Goal: Task Accomplishment & Management: Complete application form

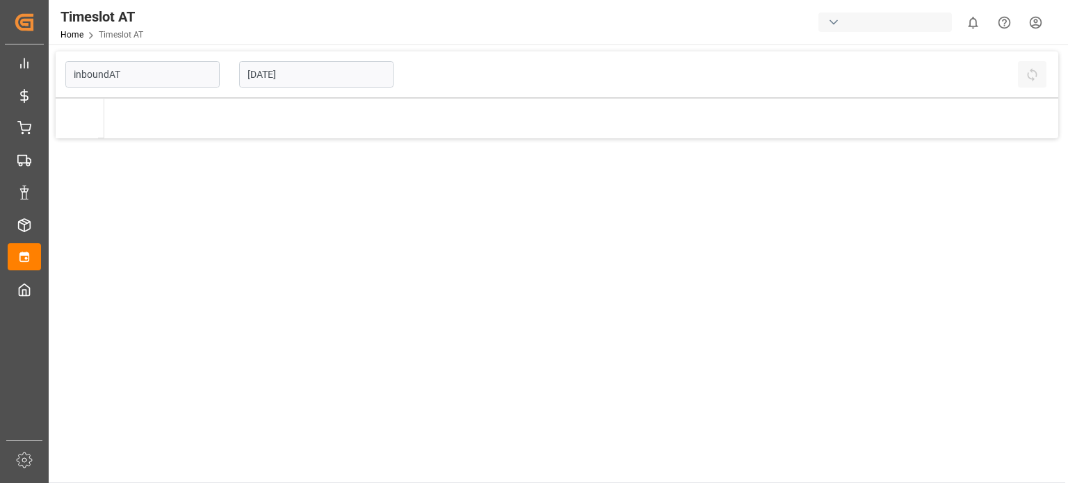
type input "Inbound AT"
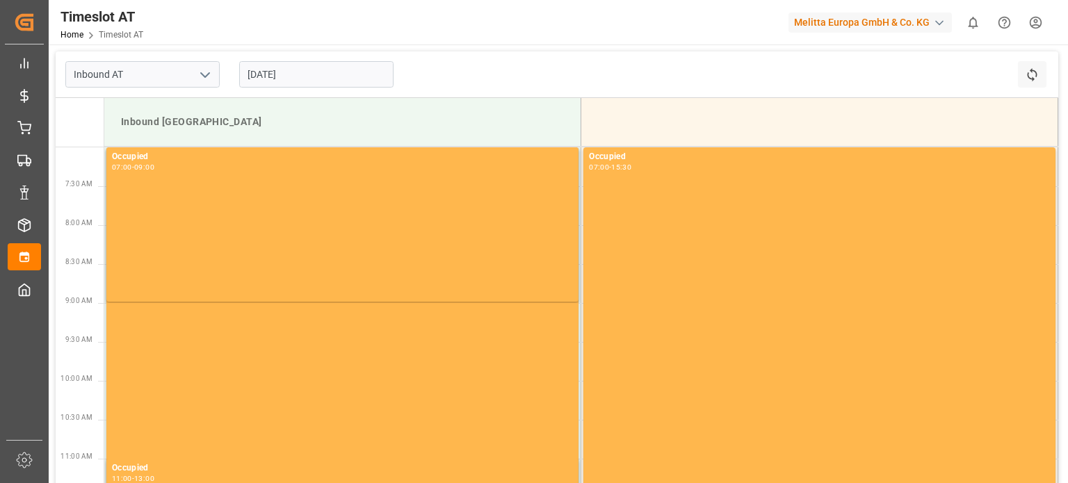
click at [339, 65] on input "[DATE]" at bounding box center [316, 74] width 154 height 26
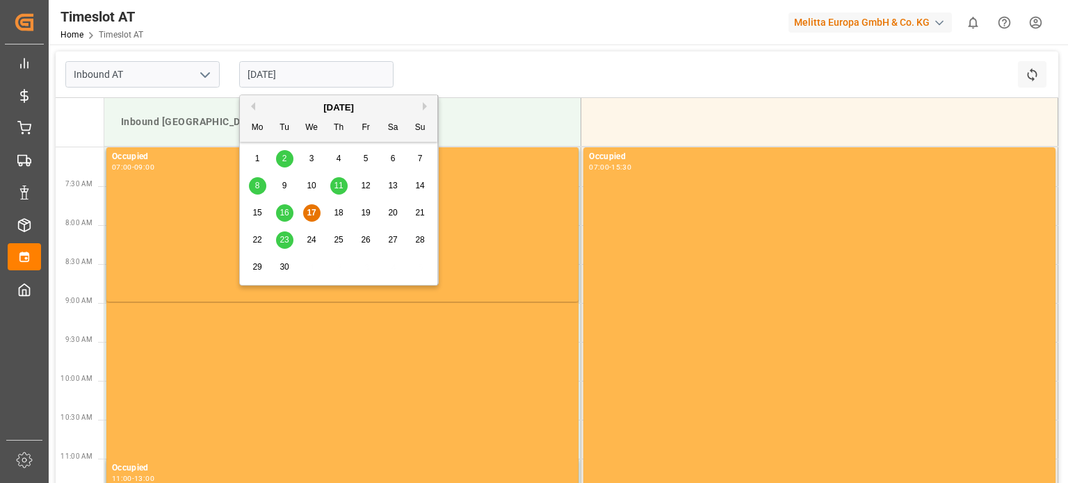
click at [314, 233] on div "24" at bounding box center [311, 240] width 17 height 17
type input "[DATE]"
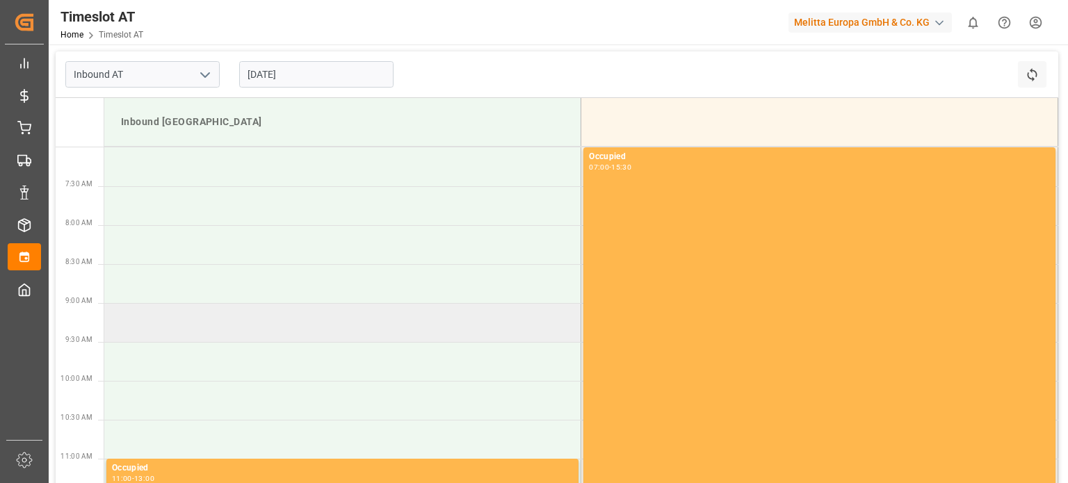
click at [371, 323] on td at bounding box center [342, 322] width 477 height 39
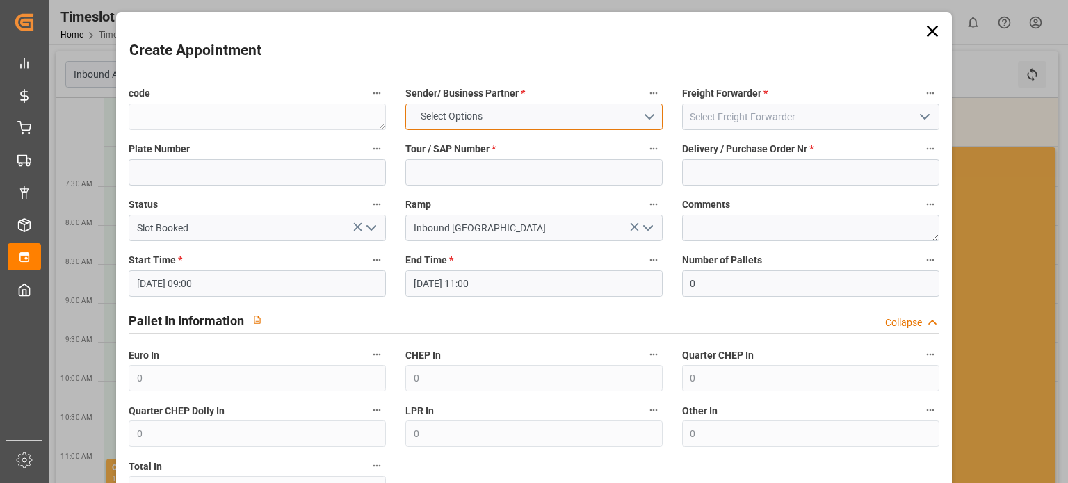
click at [485, 122] on span "Select Options" at bounding box center [452, 116] width 76 height 15
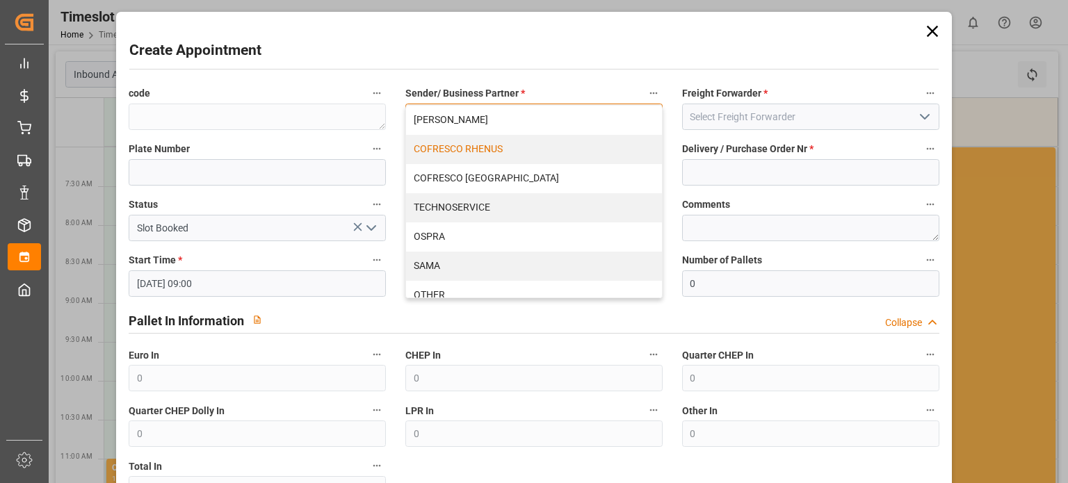
click at [511, 139] on div "COFRESCO RHENUS" at bounding box center [534, 149] width 256 height 29
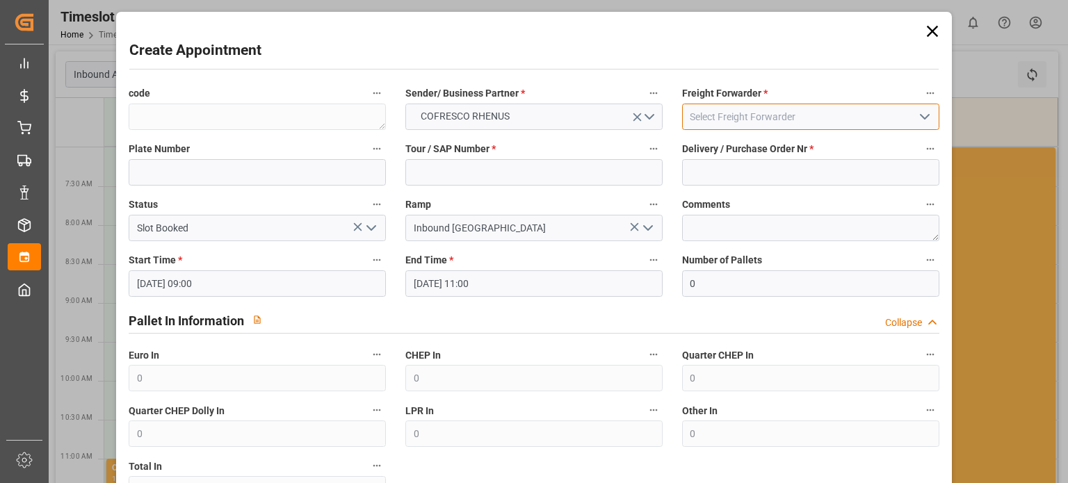
click at [768, 121] on input at bounding box center [810, 117] width 257 height 26
click at [864, 104] on input at bounding box center [810, 117] width 257 height 26
drag, startPoint x: 893, startPoint y: 120, endPoint x: 908, endPoint y: 120, distance: 14.6
click at [899, 120] on input at bounding box center [810, 117] width 257 height 26
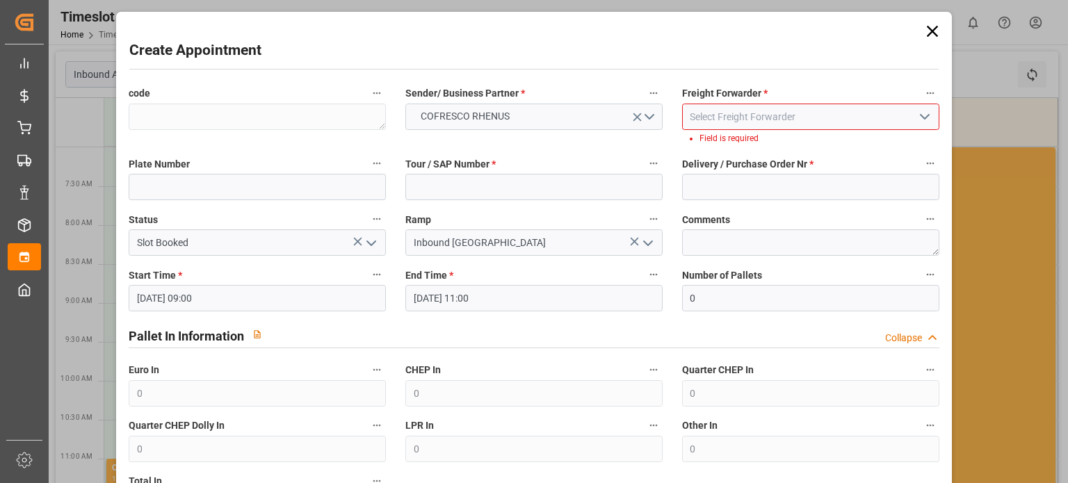
click at [924, 120] on icon "open menu" at bounding box center [925, 117] width 17 height 17
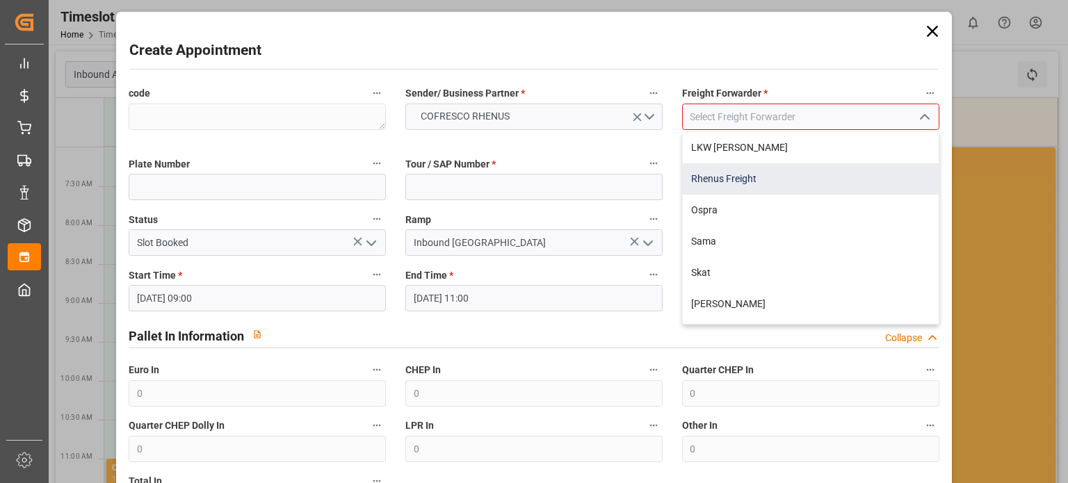
click at [783, 185] on div "Rhenus Freight" at bounding box center [811, 178] width 256 height 31
type input "Rhenus Freight"
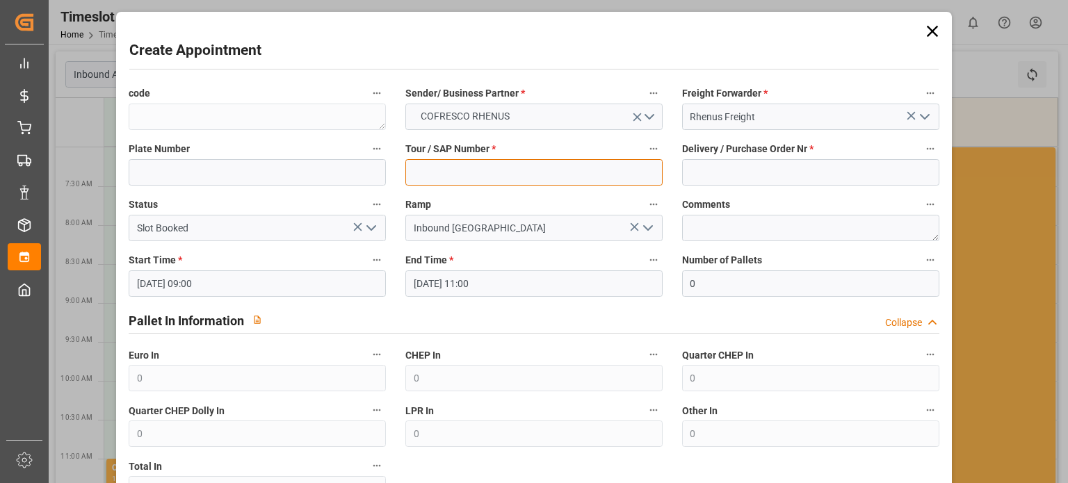
click at [513, 173] on input at bounding box center [534, 172] width 257 height 26
paste input "62042512"
type input "62042512"
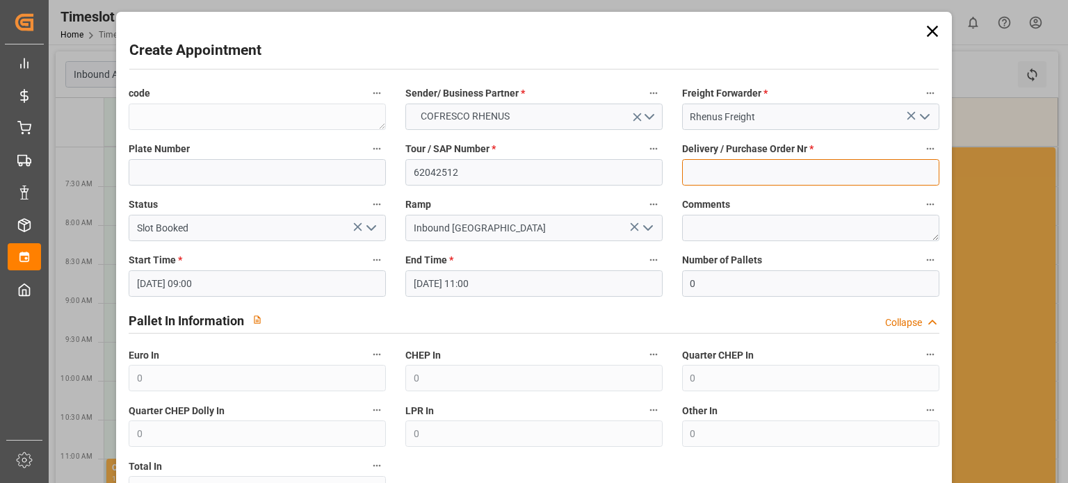
click at [731, 182] on input at bounding box center [810, 172] width 257 height 26
paste input "489733"
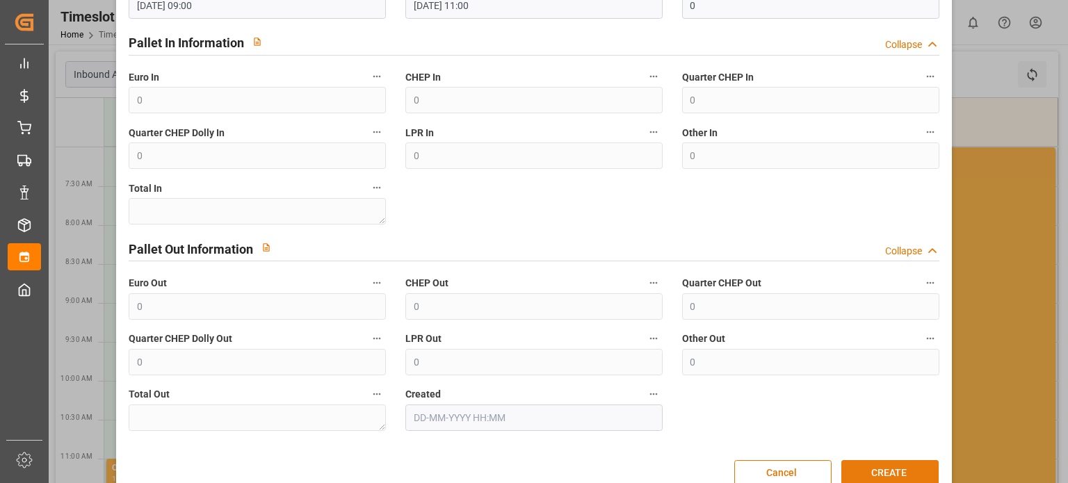
type input "489733"
click at [863, 467] on button "CREATE" at bounding box center [890, 473] width 97 height 26
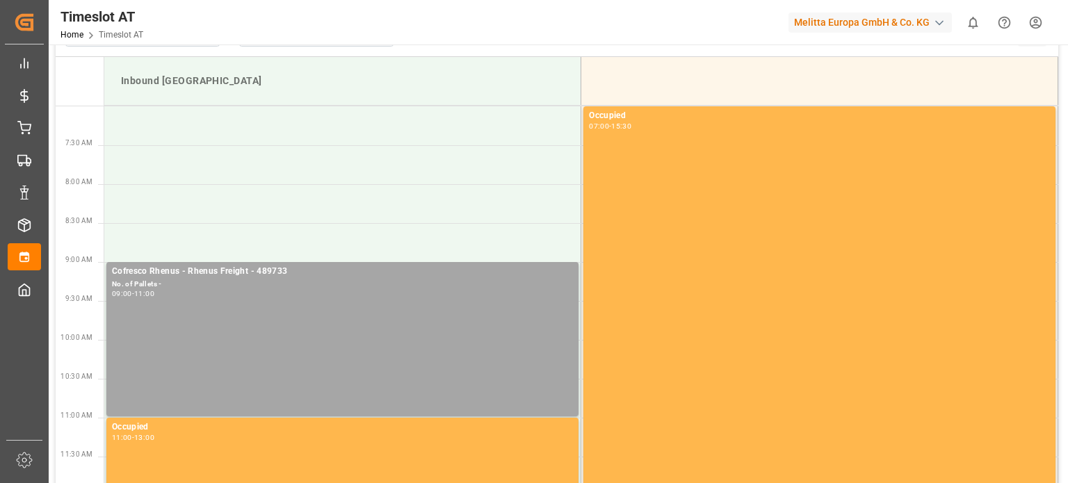
scroll to position [0, 0]
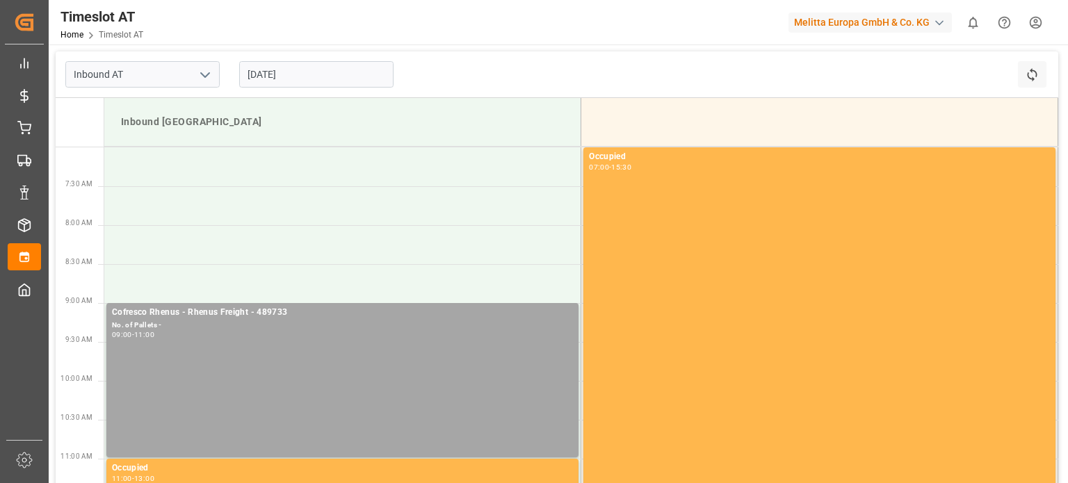
click at [292, 63] on input "[DATE]" at bounding box center [316, 74] width 154 height 26
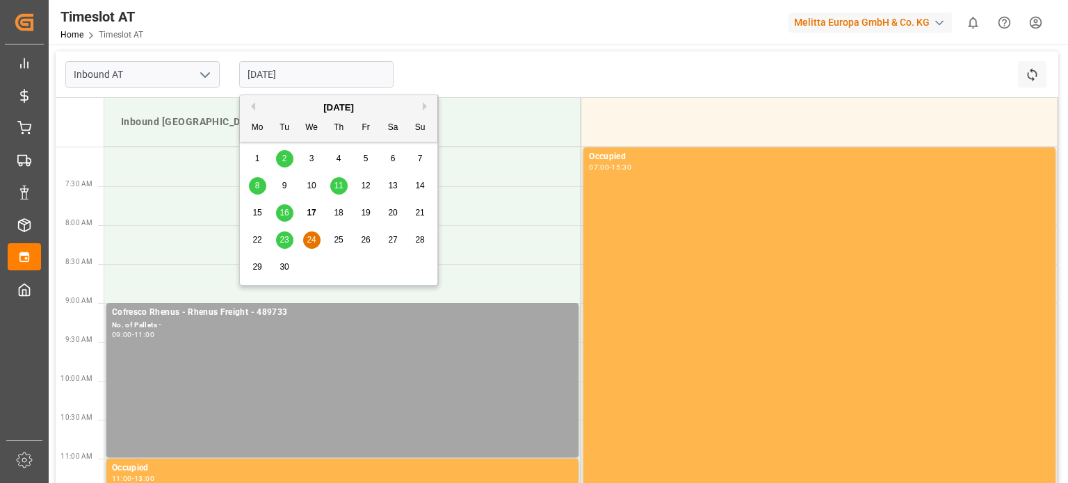
click at [288, 244] on span "23" at bounding box center [284, 240] width 9 height 10
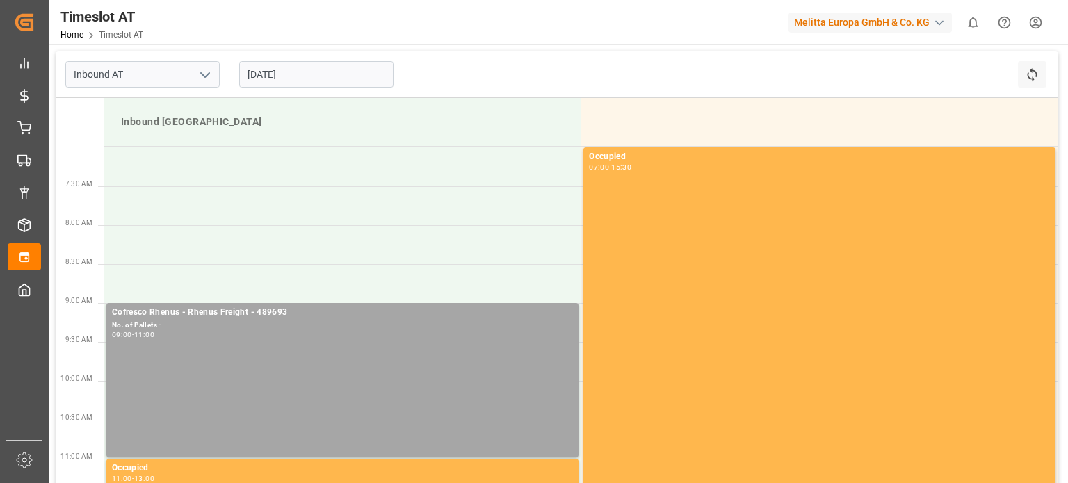
click at [299, 72] on input "[DATE]" at bounding box center [316, 74] width 154 height 26
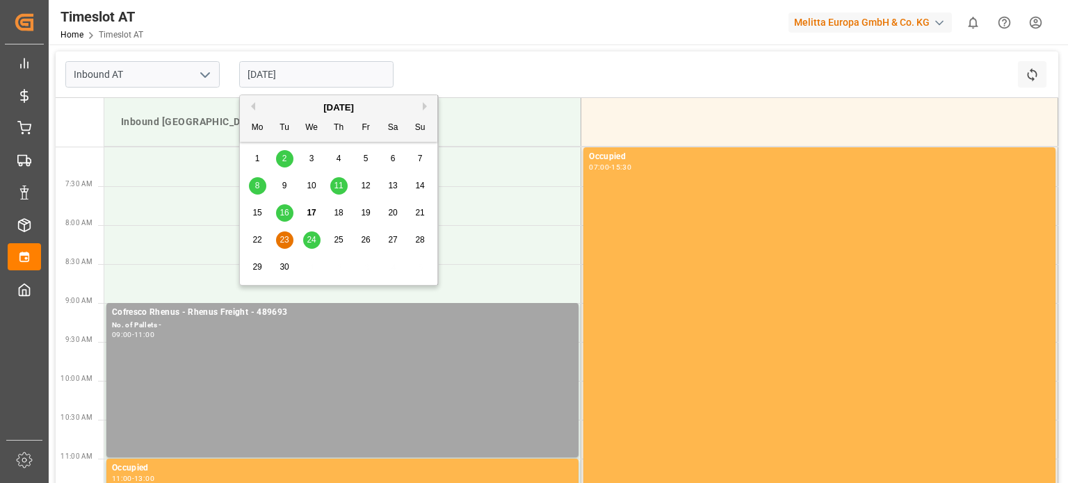
click at [309, 239] on span "24" at bounding box center [311, 240] width 9 height 10
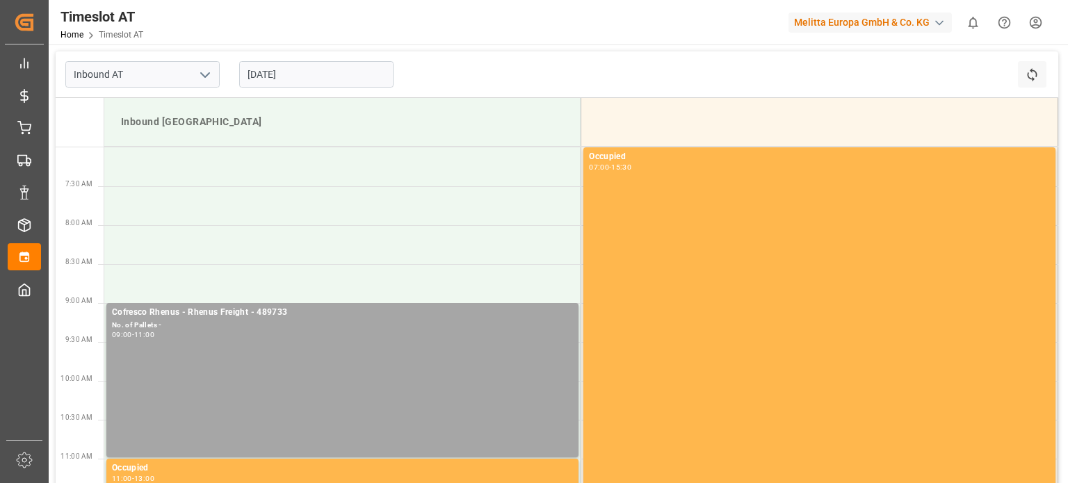
click at [256, 72] on input "[DATE]" at bounding box center [316, 74] width 154 height 26
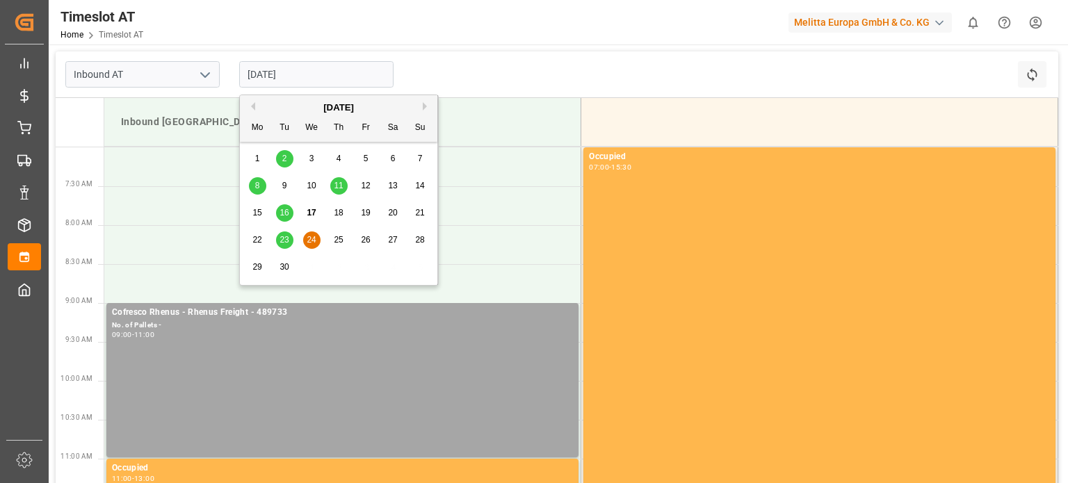
click at [287, 239] on span "23" at bounding box center [284, 240] width 9 height 10
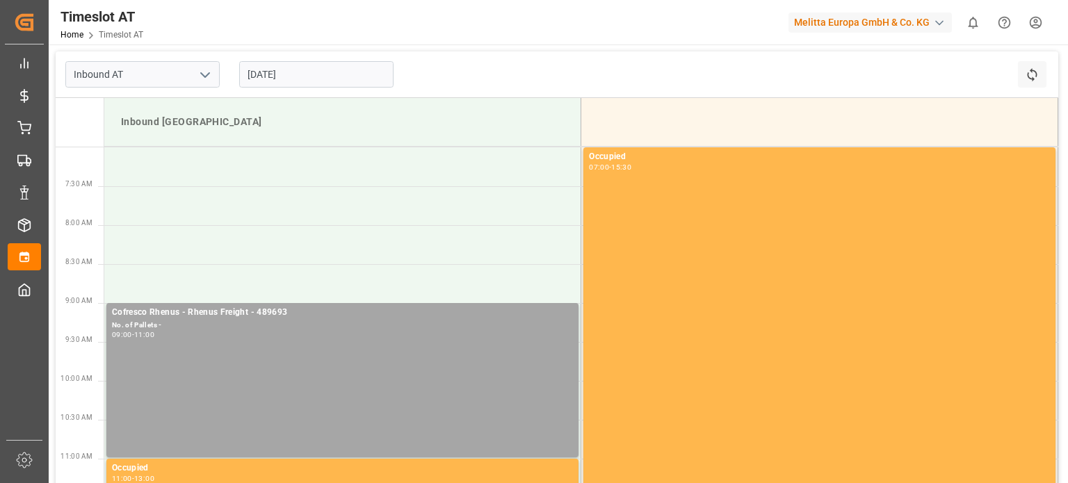
click at [298, 69] on input "[DATE]" at bounding box center [316, 74] width 154 height 26
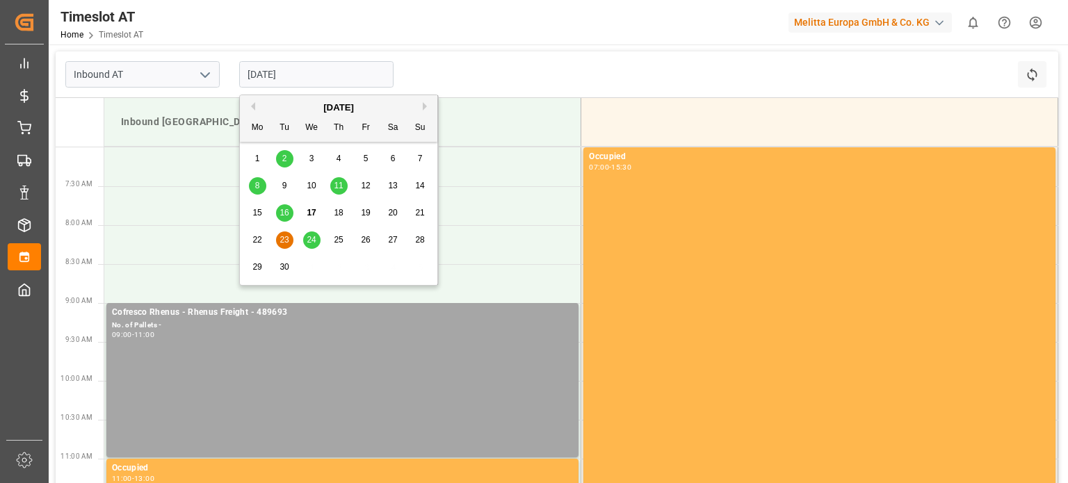
click at [314, 238] on span "24" at bounding box center [311, 240] width 9 height 10
type input "[DATE]"
click at [329, 74] on input "[DATE]" at bounding box center [316, 74] width 154 height 26
